Goal: Obtain resource: Obtain resource

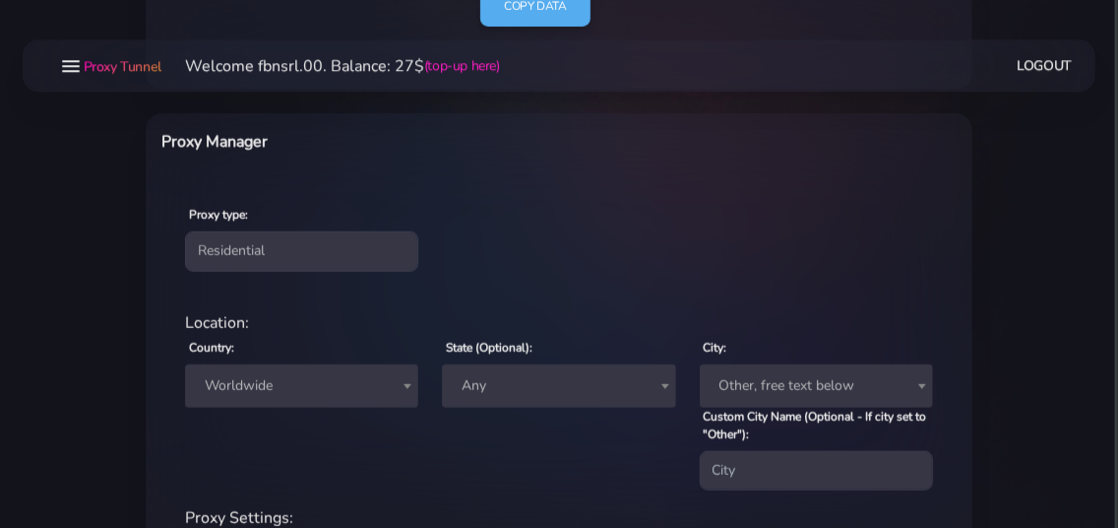
scroll to position [638, 0]
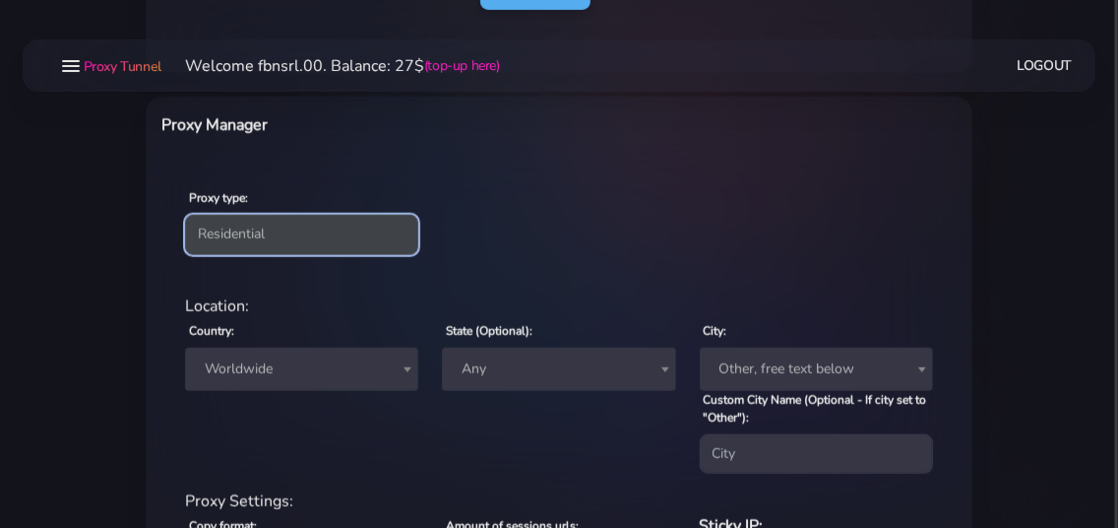
click at [185, 215] on select "Residential Static Mobile" at bounding box center [301, 234] width 233 height 39
select select "static"
click option "Static" at bounding box center [0, 0] width 0 height 0
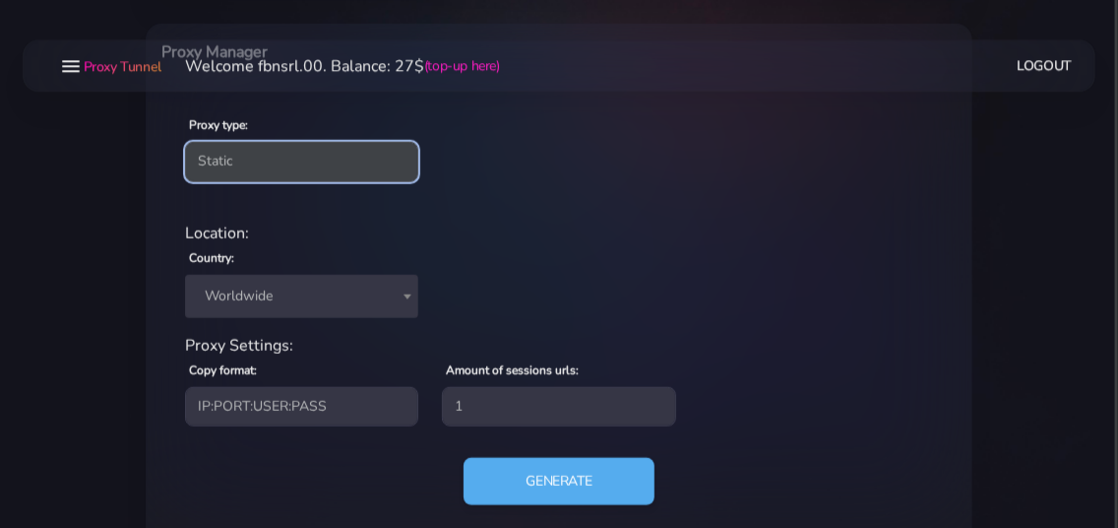
scroll to position [744, 0]
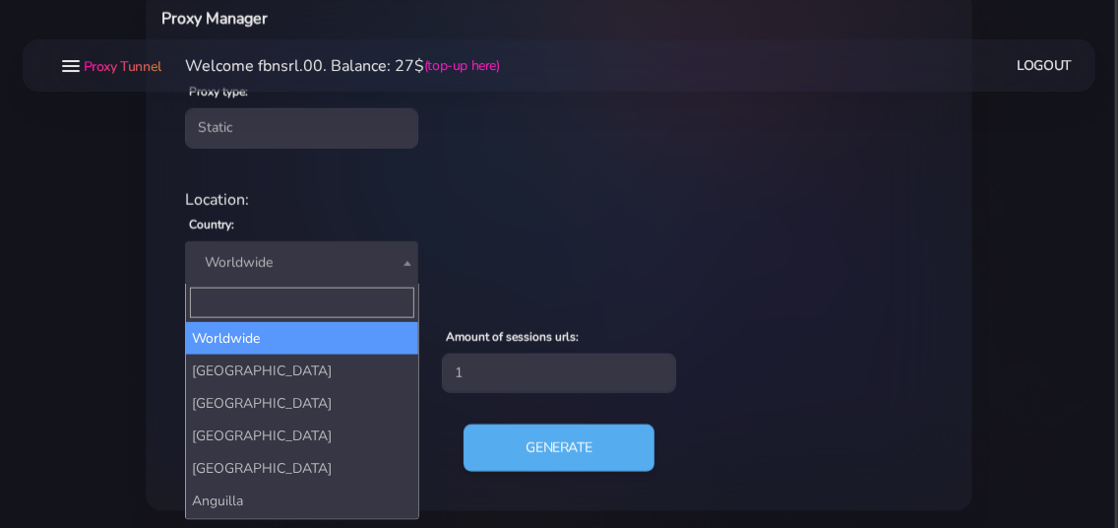
click at [262, 273] on span "Worldwide" at bounding box center [302, 263] width 210 height 28
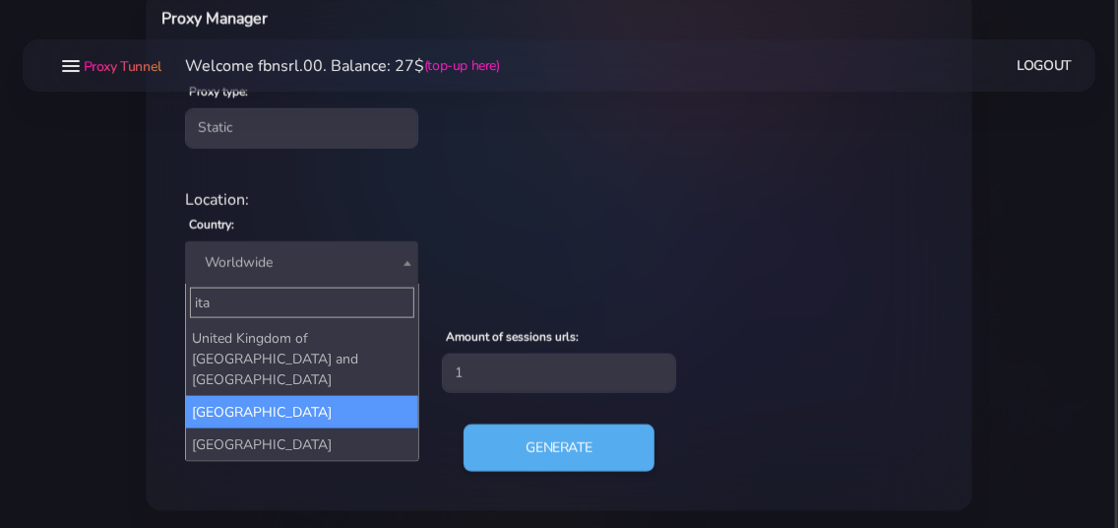
type input "ita"
select select "IT"
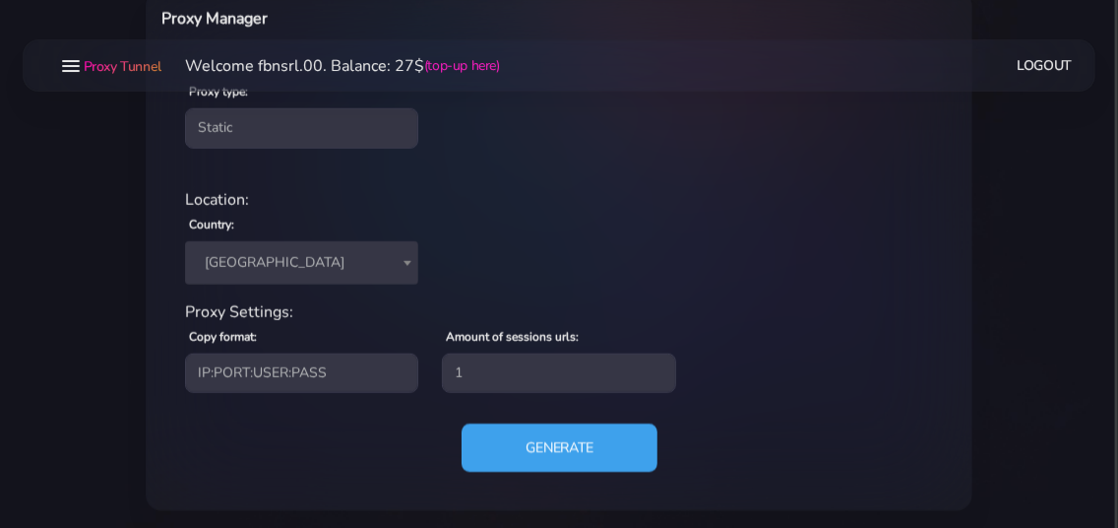
click at [515, 439] on button "Generate" at bounding box center [560, 447] width 196 height 48
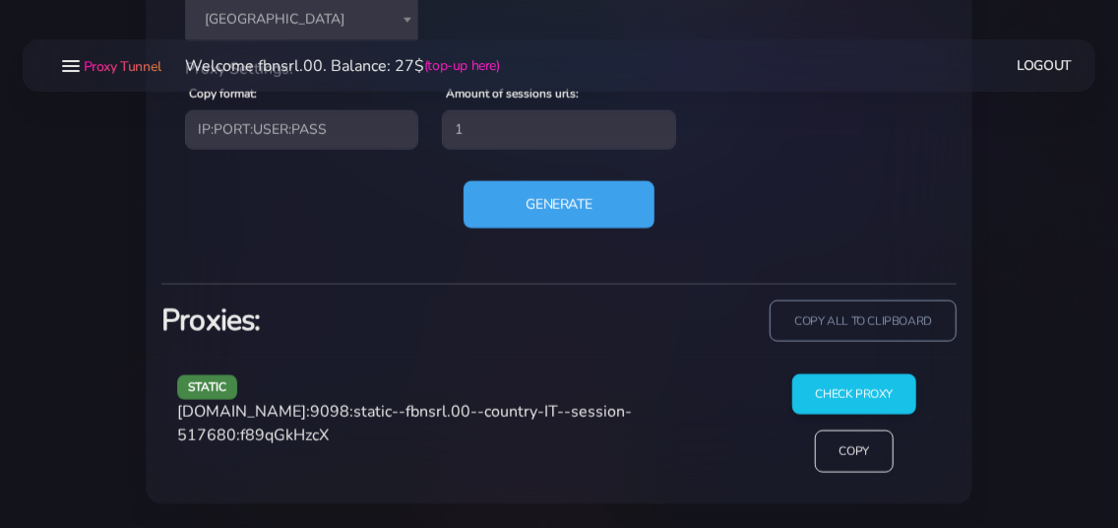
scroll to position [984, 0]
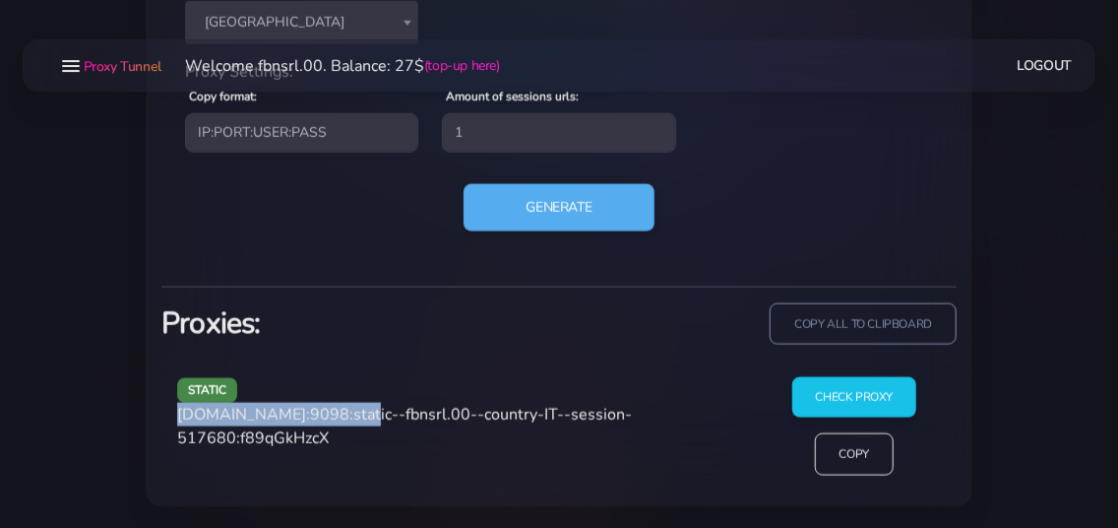
drag, startPoint x: 177, startPoint y: 417, endPoint x: 348, endPoint y: 408, distance: 171.5
click at [348, 408] on div "static [DOMAIN_NAME]:9098:static--fbnsrl.00--country-IT--session-517680:f89qGkH…" at bounding box center [460, 434] width 591 height 114
copy span "[DOMAIN_NAME]:9098"
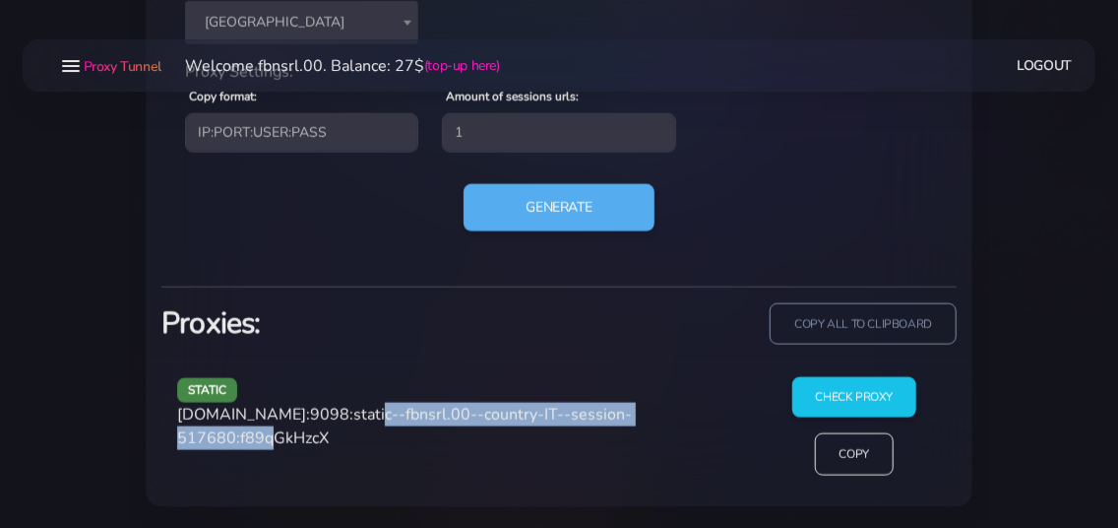
drag, startPoint x: 356, startPoint y: 411, endPoint x: 292, endPoint y: 450, distance: 74.6
click at [292, 450] on div "static [DOMAIN_NAME]:9098:static--fbnsrl.00--country-IT--session-517680:f89qGkH…" at bounding box center [460, 434] width 591 height 114
copy span "static--fbnsrl.00--country-IT--session-517680"
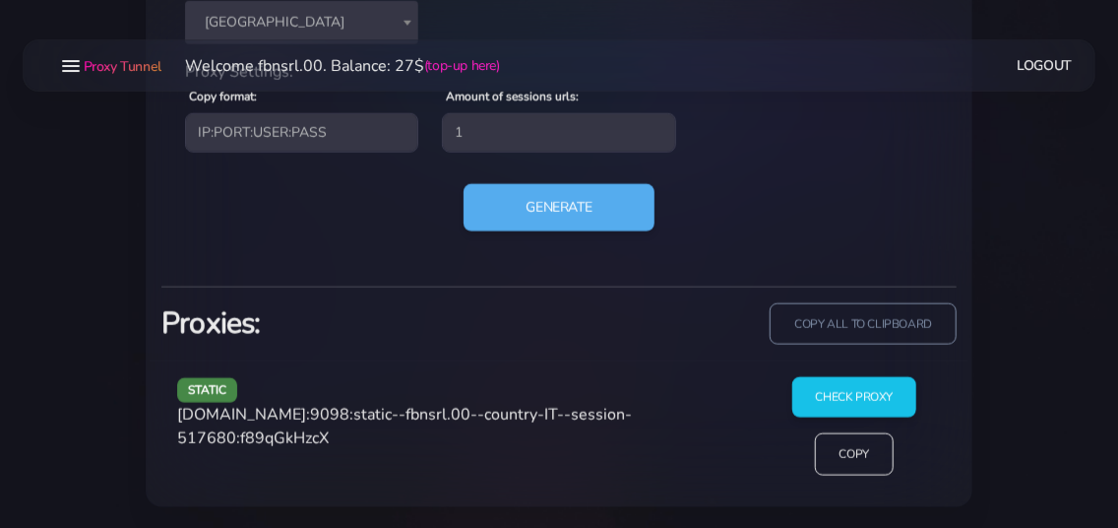
click at [356, 428] on span "[DOMAIN_NAME]:9098:static--fbnsrl.00--country-IT--session-517680:f89qGkHzcX" at bounding box center [404, 426] width 455 height 45
copy span "f89qGkHzcX"
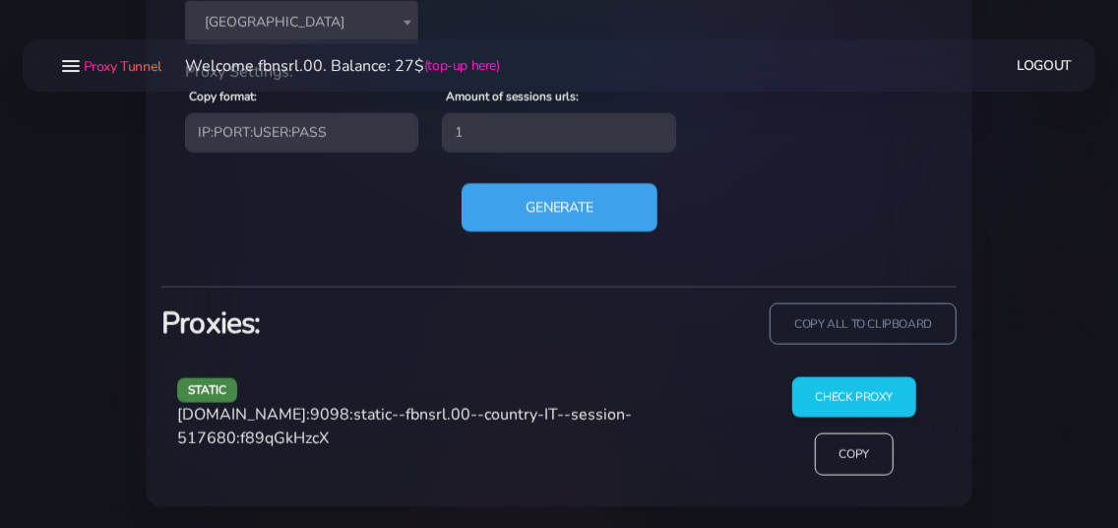
click at [541, 212] on button "Generate" at bounding box center [560, 207] width 196 height 48
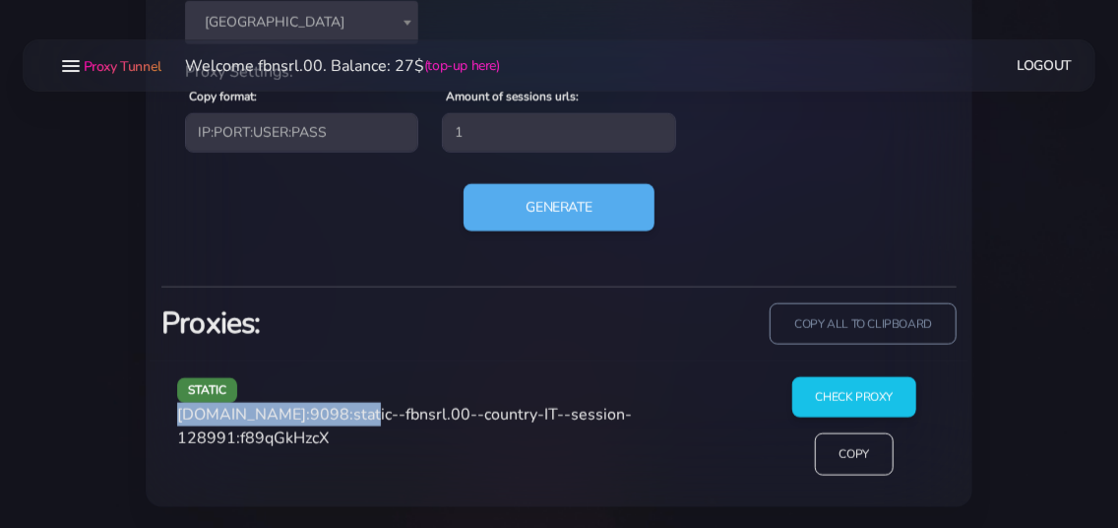
drag, startPoint x: 176, startPoint y: 417, endPoint x: 350, endPoint y: 408, distance: 174.4
click at [350, 408] on div "static [DOMAIN_NAME]:9098:static--fbnsrl.00--country-IT--session-128991:f89qGkH…" at bounding box center [460, 434] width 591 height 114
copy span "[DOMAIN_NAME]:9098"
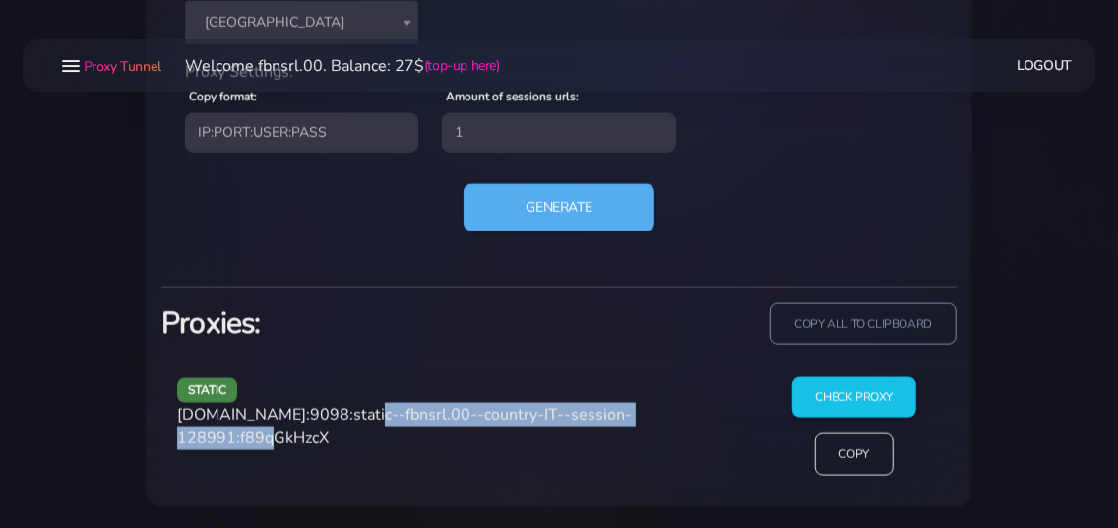
drag, startPoint x: 355, startPoint y: 412, endPoint x: 293, endPoint y: 442, distance: 68.7
click at [293, 442] on span "[DOMAIN_NAME]:9098:static--fbnsrl.00--country-IT--session-128991:f89qGkHzcX" at bounding box center [404, 426] width 455 height 45
copy span "static--fbnsrl.00--country-IT--session-128991"
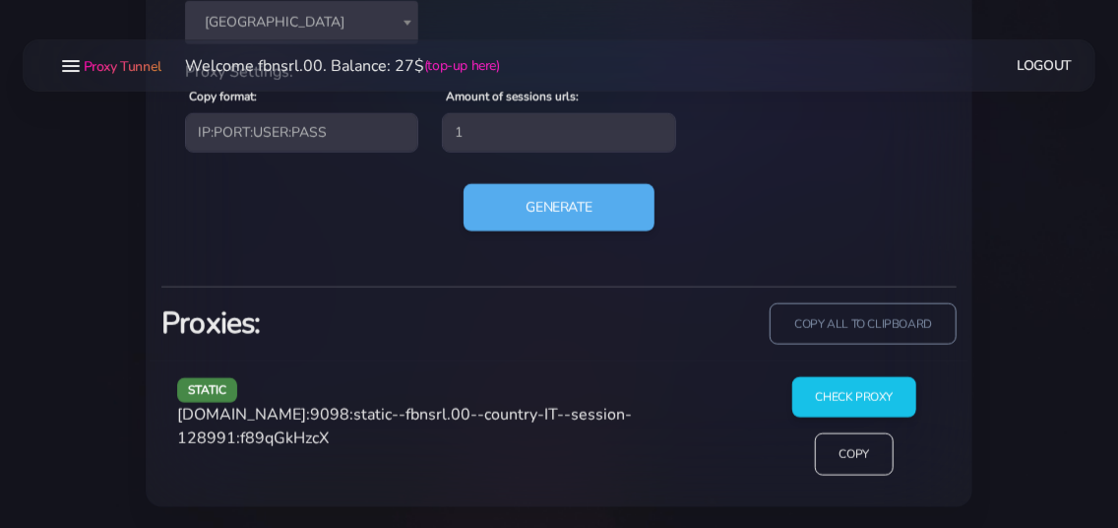
click at [330, 429] on span "[DOMAIN_NAME]:9098:static--fbnsrl.00--country-IT--session-128991:f89qGkHzcX" at bounding box center [404, 426] width 455 height 45
copy span "f89qGkHzcX"
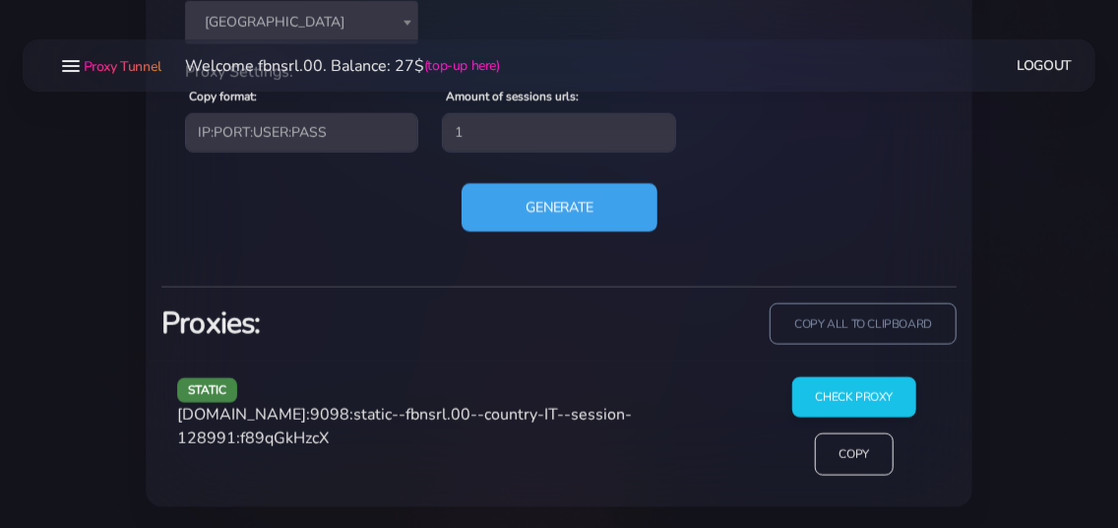
click at [540, 200] on button "Generate" at bounding box center [560, 207] width 196 height 48
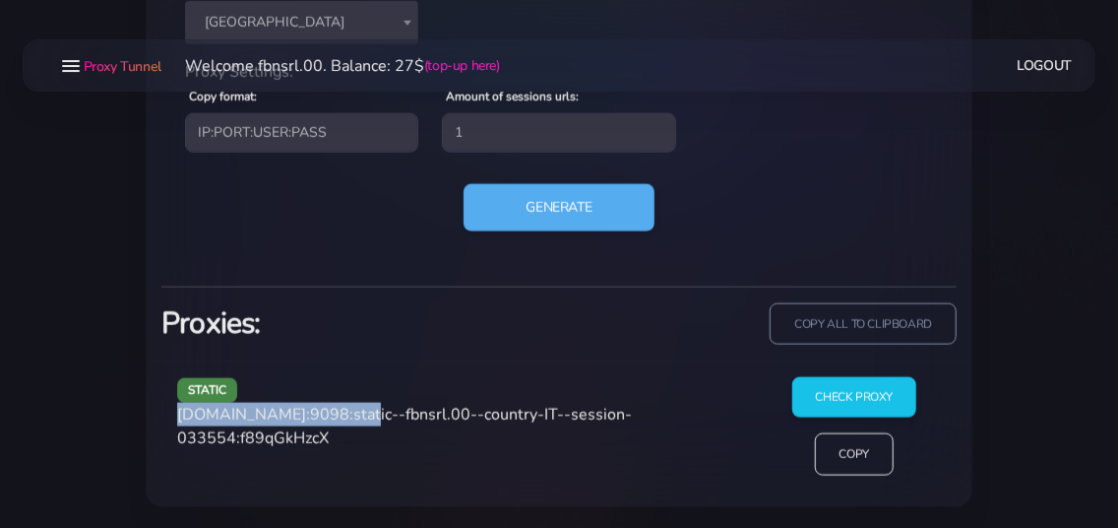
drag, startPoint x: 180, startPoint y: 415, endPoint x: 350, endPoint y: 414, distance: 170.3
click at [350, 414] on span "[DOMAIN_NAME]:9098:static--fbnsrl.00--country-IT--session-033554:f89qGkHzcX" at bounding box center [404, 426] width 455 height 45
copy span "[DOMAIN_NAME]:9098"
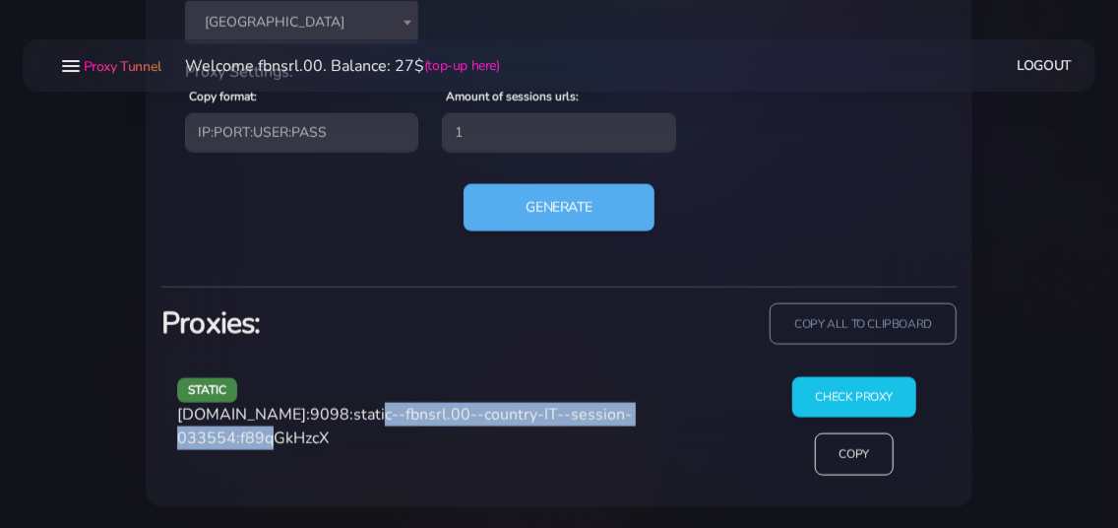
drag, startPoint x: 353, startPoint y: 416, endPoint x: 291, endPoint y: 448, distance: 69.5
click at [291, 448] on div "static [DOMAIN_NAME]:9098:static--fbnsrl.00--country-IT--session-033554:f89qGkH…" at bounding box center [460, 434] width 591 height 114
copy span "static--fbnsrl.00--country-IT--session-033554"
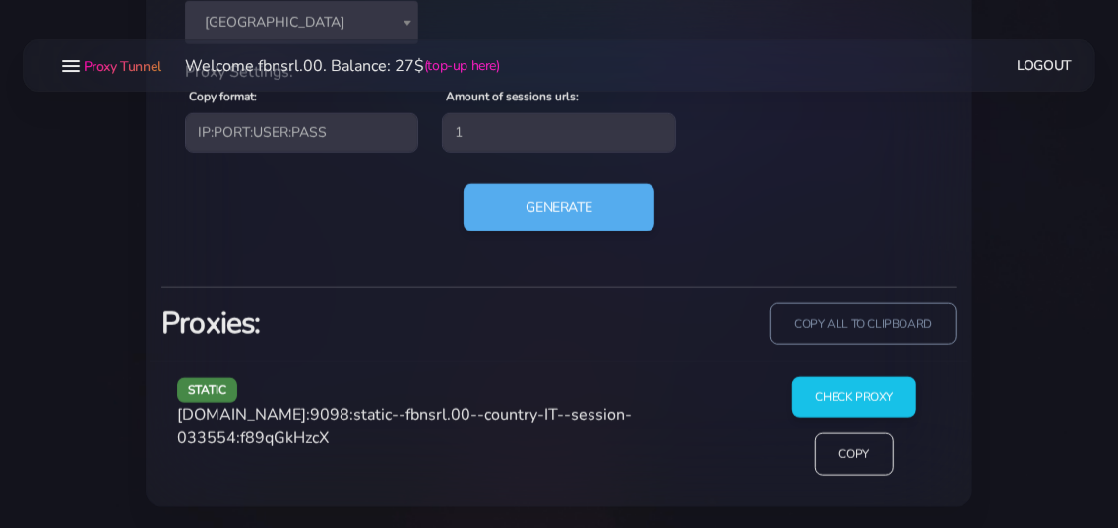
click at [355, 436] on span "[DOMAIN_NAME]:9098:static--fbnsrl.00--country-IT--session-033554:f89qGkHzcX" at bounding box center [404, 426] width 455 height 45
copy span "f89qGkHzcX"
